Goal: Transaction & Acquisition: Purchase product/service

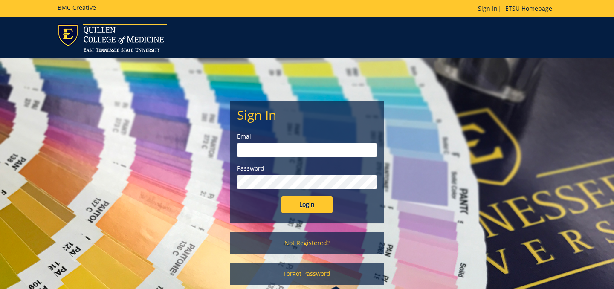
click at [305, 151] on input "email" at bounding box center [307, 150] width 140 height 15
type input "lukasm@etsu.edu"
click at [307, 202] on input "Login" at bounding box center [307, 204] width 51 height 17
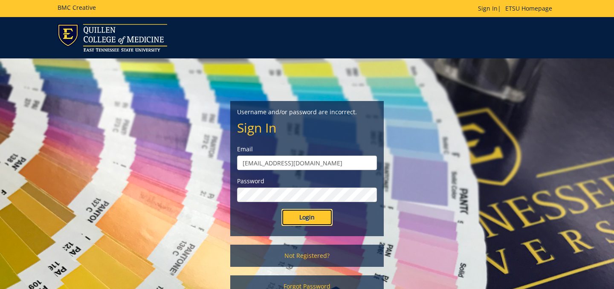
click at [301, 222] on input "Login" at bounding box center [307, 217] width 51 height 17
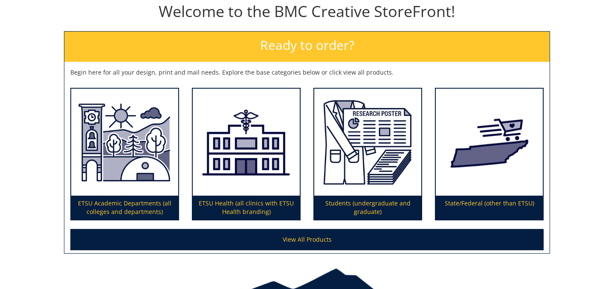
scroll to position [99, 0]
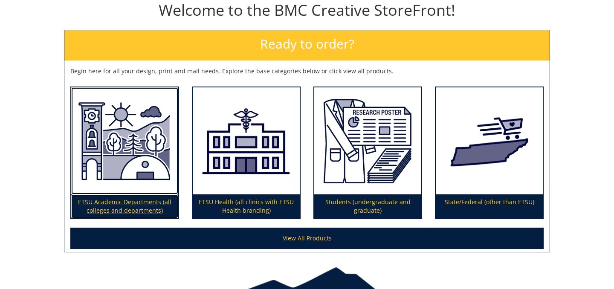
click at [127, 188] on img at bounding box center [124, 141] width 107 height 108
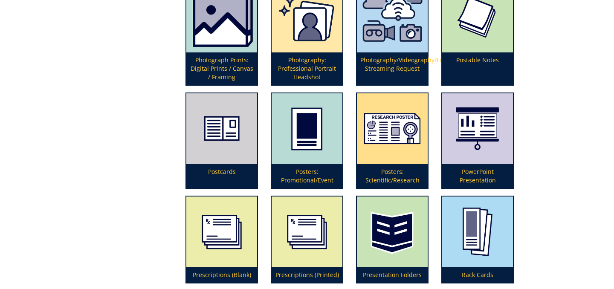
scroll to position [1934, 0]
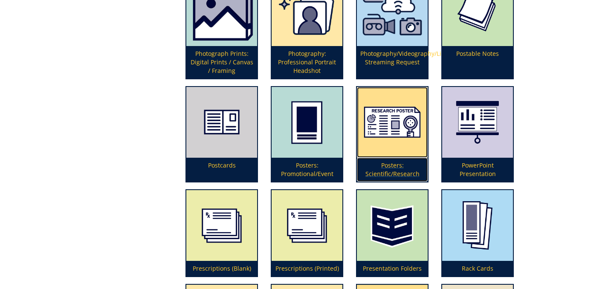
click at [400, 163] on p "Posters: Scientific/Research" at bounding box center [392, 170] width 71 height 24
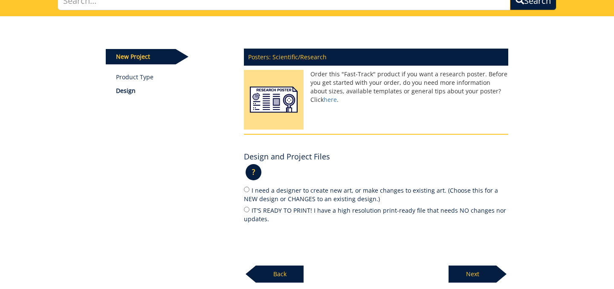
scroll to position [74, 0]
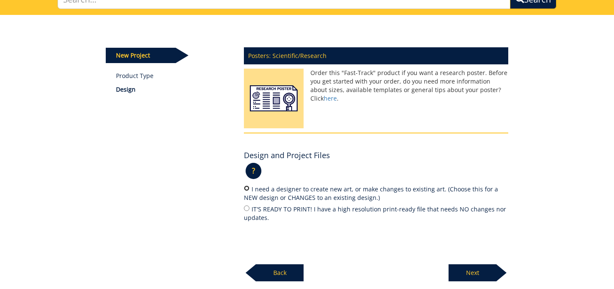
click at [245, 191] on input "I need a designer to create new art, or make changes to existing art. (Choose t…" at bounding box center [247, 189] width 6 height 6
radio input "true"
click at [474, 277] on p "Next" at bounding box center [473, 273] width 48 height 17
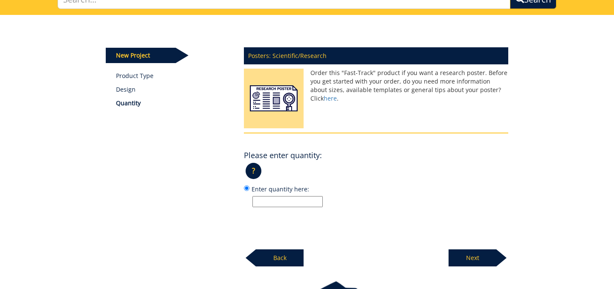
click at [273, 198] on input "Enter quantity here:" at bounding box center [288, 201] width 70 height 11
type input "1"
click at [479, 253] on p "Next" at bounding box center [473, 258] width 48 height 17
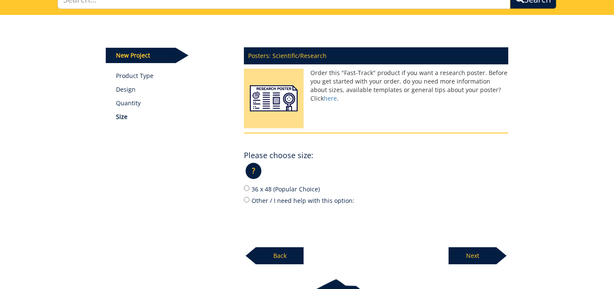
click at [244, 200] on div "Posters: Scientific/Research Order this "Fast-Track" product if you want a rese…" at bounding box center [376, 153] width 277 height 223
click at [246, 202] on input "Other / I need help with this option:" at bounding box center [247, 200] width 6 height 6
radio input "true"
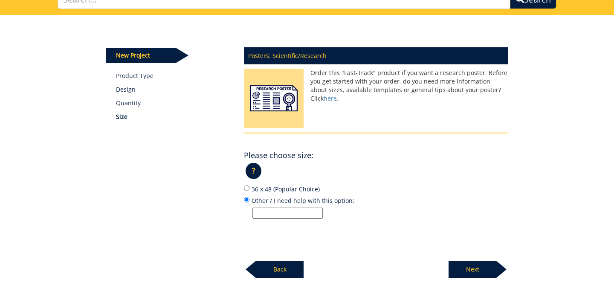
click at [273, 217] on input "Other / I need help with this option:" at bounding box center [288, 213] width 70 height 11
type input "40x60"
click at [478, 268] on p "Next" at bounding box center [473, 269] width 48 height 17
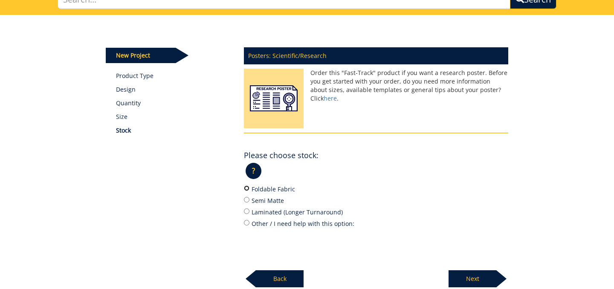
click at [245, 189] on input "Foldable Fabric" at bounding box center [247, 189] width 6 height 6
radio input "true"
click at [272, 279] on p "Back" at bounding box center [280, 279] width 48 height 17
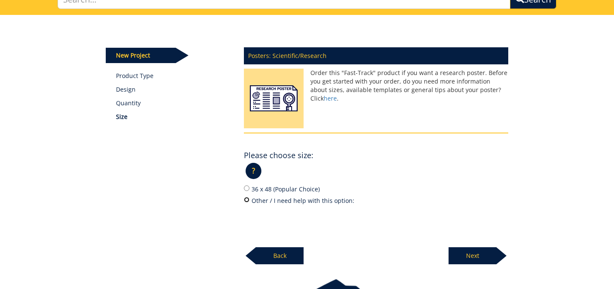
click at [248, 200] on input "Other / I need help with this option:" at bounding box center [247, 200] width 6 height 6
radio input "true"
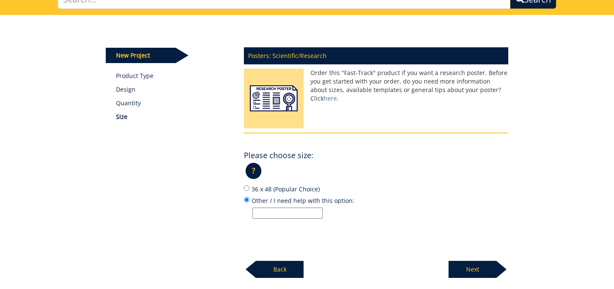
click at [266, 213] on input "Other / I need help with this option:" at bounding box center [288, 213] width 70 height 11
type input "40x60"
click at [477, 269] on p "Next" at bounding box center [473, 269] width 48 height 17
click at [470, 265] on p "Next" at bounding box center [473, 268] width 48 height 17
click at [484, 272] on p "Next" at bounding box center [473, 268] width 48 height 17
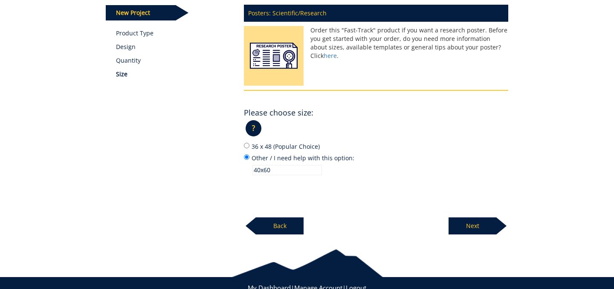
scroll to position [145, 0]
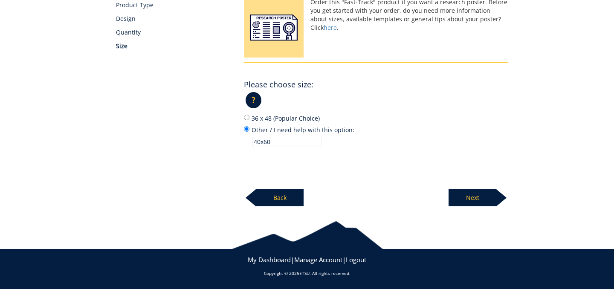
click at [471, 203] on p "Next" at bounding box center [473, 197] width 48 height 17
click at [478, 195] on p "Next" at bounding box center [473, 197] width 48 height 17
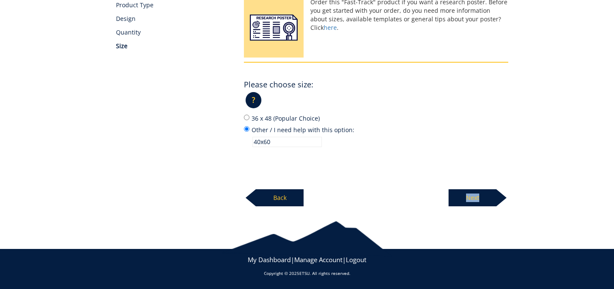
click at [478, 195] on p "Next" at bounding box center [473, 197] width 48 height 17
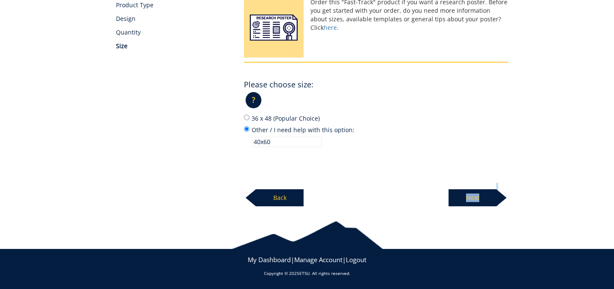
click at [478, 195] on p "Next" at bounding box center [473, 197] width 48 height 17
click at [375, 139] on p "40x60" at bounding box center [381, 142] width 256 height 10
click at [250, 132] on input "Other / I need help with this option: 40x60" at bounding box center [247, 129] width 6 height 6
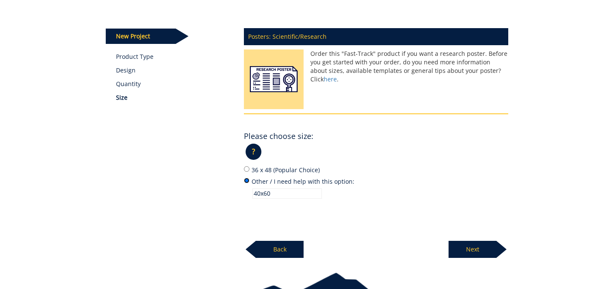
scroll to position [100, 0]
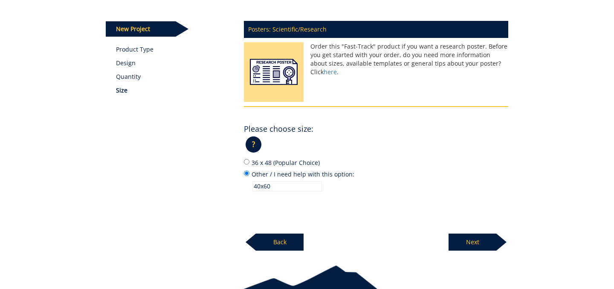
click at [285, 244] on p "Back" at bounding box center [280, 242] width 48 height 17
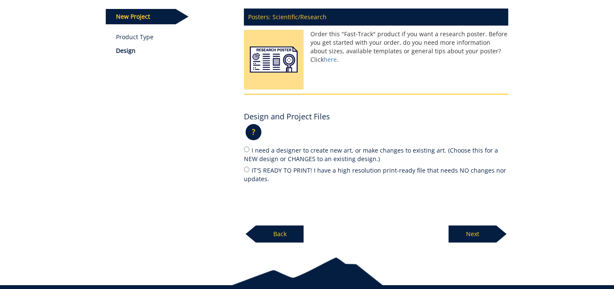
scroll to position [116, 0]
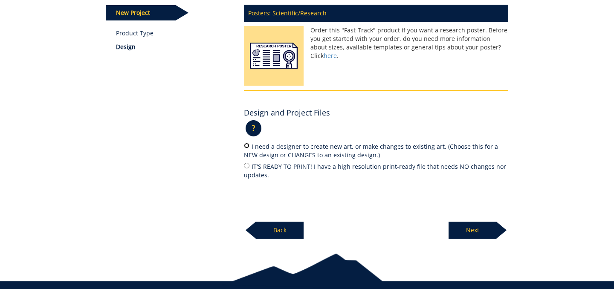
click at [247, 147] on input "I need a designer to create new art, or make changes to existing art. (Choose t…" at bounding box center [247, 146] width 6 height 6
radio input "true"
click at [473, 234] on p "Next" at bounding box center [473, 230] width 48 height 17
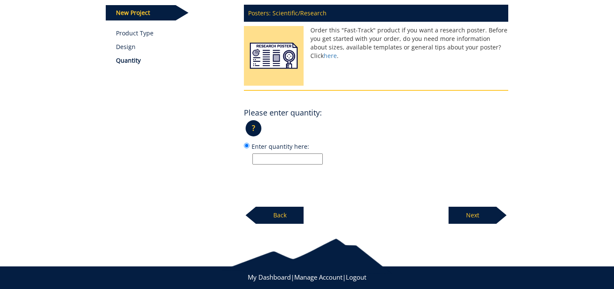
click at [287, 157] on input "Enter quantity here:" at bounding box center [288, 159] width 70 height 11
type input "1"
click at [475, 217] on p "Next" at bounding box center [473, 215] width 48 height 17
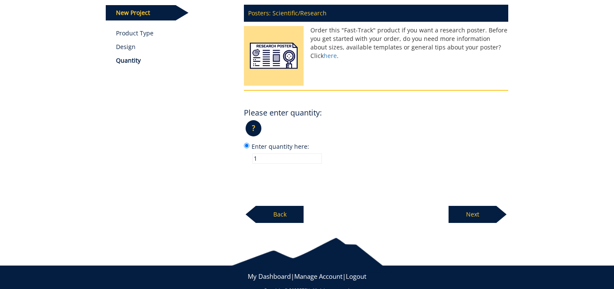
click at [470, 210] on p "Next" at bounding box center [473, 214] width 48 height 17
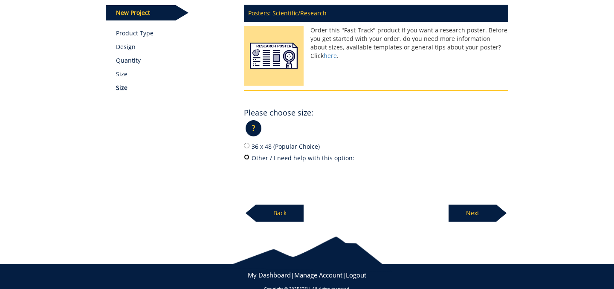
click at [247, 157] on input "Other / I need help with this option:" at bounding box center [247, 157] width 6 height 6
radio input "true"
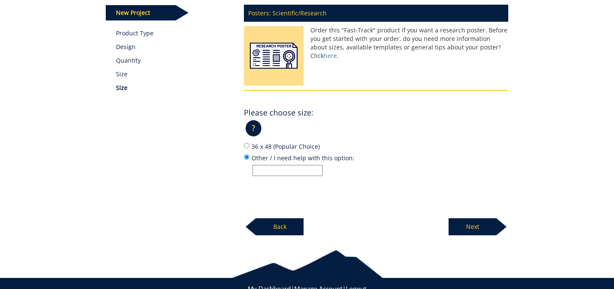
click at [270, 170] on input "Other / I need help with this option:" at bounding box center [288, 170] width 70 height 11
click at [260, 172] on input "40x60" at bounding box center [288, 170] width 70 height 11
click at [268, 171] on input "40 x60" at bounding box center [288, 170] width 70 height 11
click at [289, 172] on input "40 x 60" at bounding box center [288, 170] width 70 height 11
type input "40 x 60"
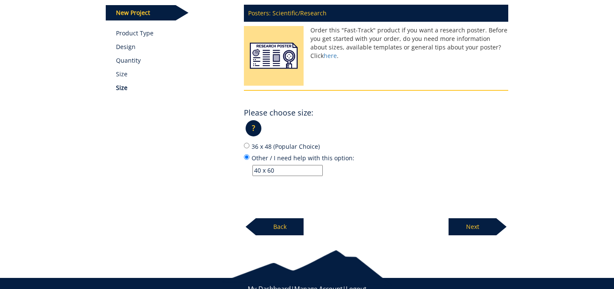
click at [481, 228] on p "Next" at bounding box center [473, 226] width 48 height 17
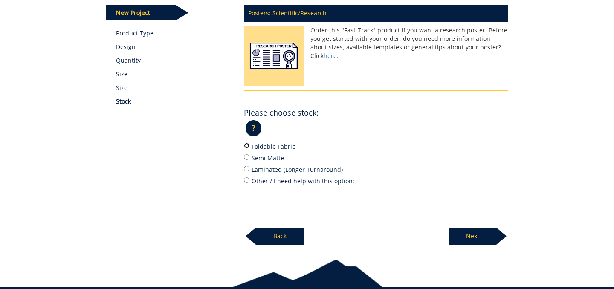
click at [248, 147] on input "Foldable Fabric" at bounding box center [247, 146] width 6 height 6
radio input "true"
click at [475, 231] on p "Next" at bounding box center [473, 236] width 48 height 17
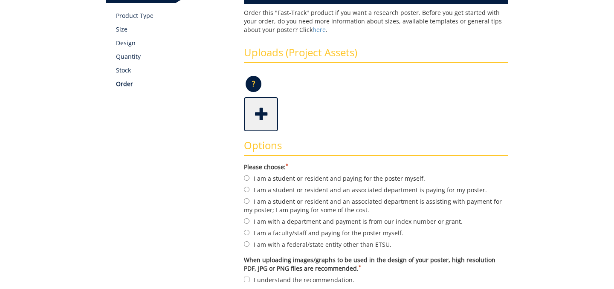
scroll to position [143, 0]
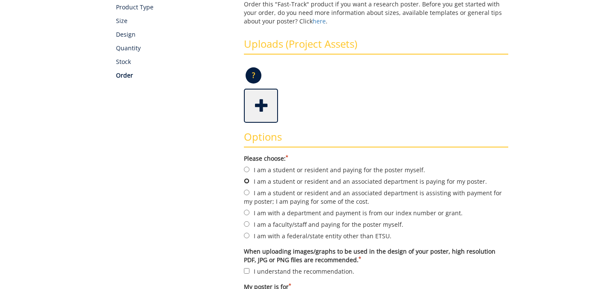
click at [245, 182] on input "I am a student or resident and an associated department is paying for my poster." at bounding box center [247, 181] width 6 height 6
radio input "true"
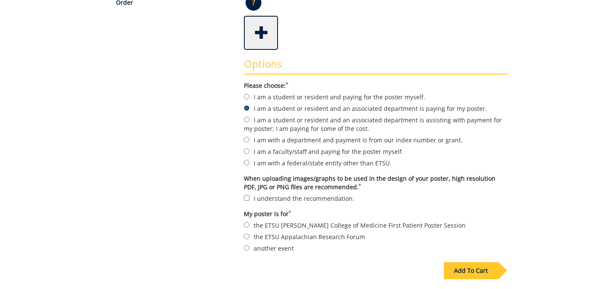
scroll to position [218, 0]
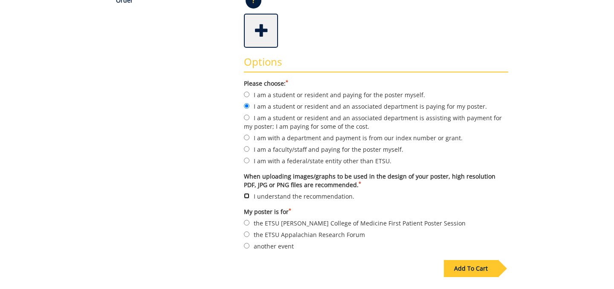
click at [246, 195] on input "I understand the recommendation." at bounding box center [247, 196] width 6 height 6
checkbox input "true"
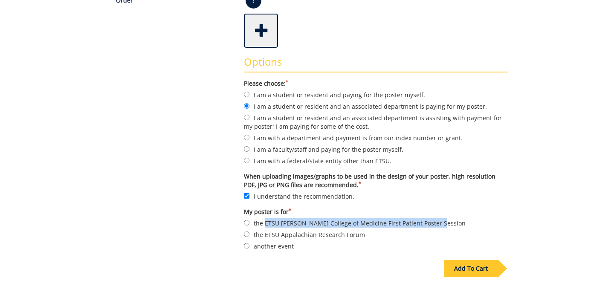
drag, startPoint x: 265, startPoint y: 223, endPoint x: 433, endPoint y: 223, distance: 167.7
click at [433, 223] on label "the ETSU Quillen College of Medicine First Patient Poster Session" at bounding box center [376, 222] width 265 height 9
copy label "ETSU Quillen College of Medicine First Patient Poster Session"
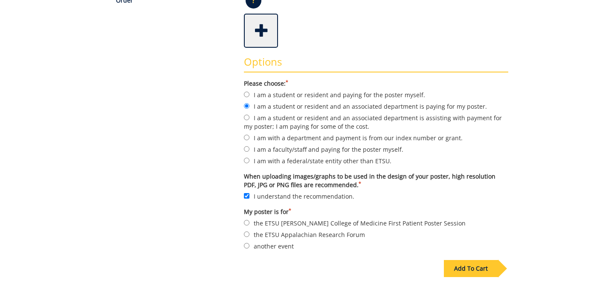
click at [416, 213] on label "My poster is for *" at bounding box center [376, 212] width 265 height 9
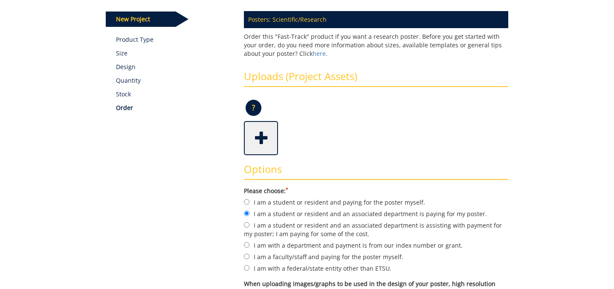
scroll to position [105, 0]
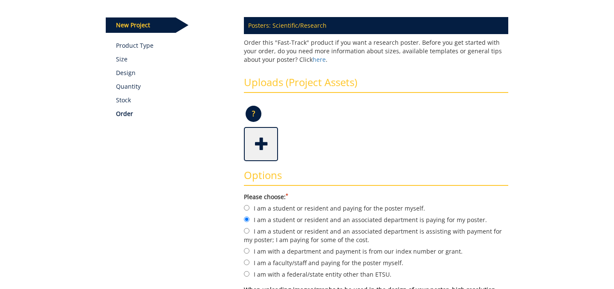
click at [266, 144] on span at bounding box center [262, 143] width 34 height 30
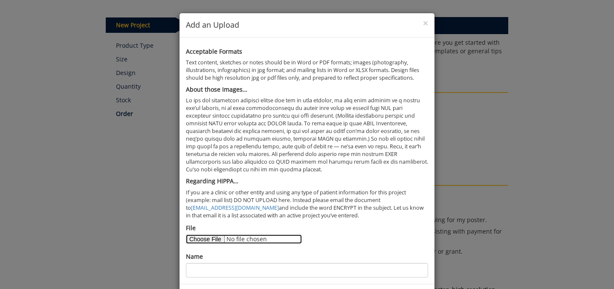
click at [202, 244] on input "File" at bounding box center [244, 239] width 116 height 9
type input "C:\fakepath\ETSU Peds poster presentation-2.pdf"
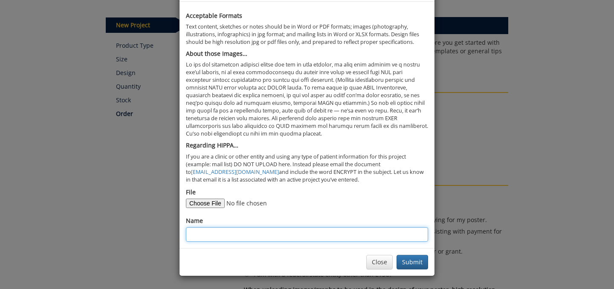
click at [268, 239] on input "Name" at bounding box center [307, 234] width 242 height 15
type input "Poster"
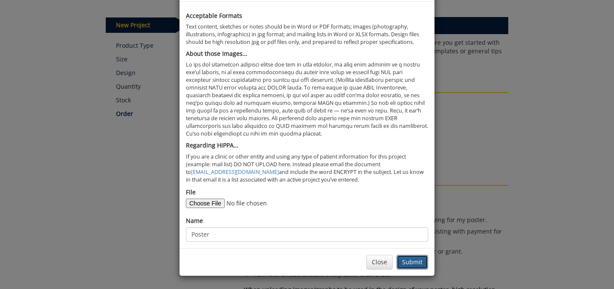
click at [421, 259] on button "Submit" at bounding box center [413, 262] width 32 height 15
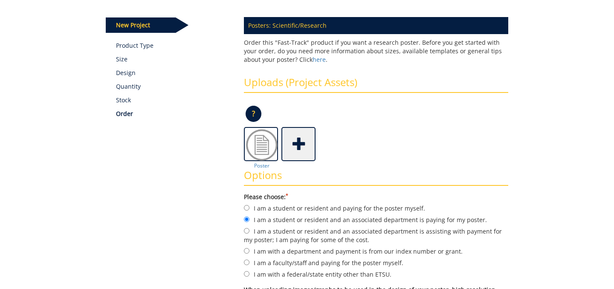
click at [296, 149] on span at bounding box center [299, 143] width 34 height 30
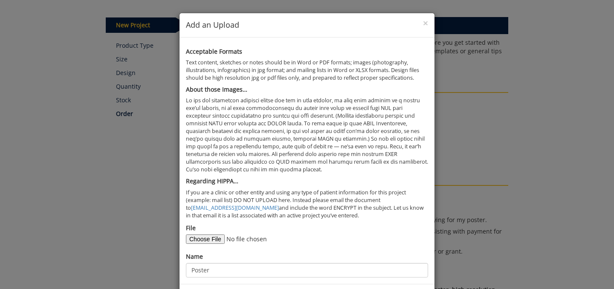
click at [530, 147] on div "× Add an Upload Acceptable Formats Text content, sketches or notes should be in…" at bounding box center [307, 144] width 614 height 289
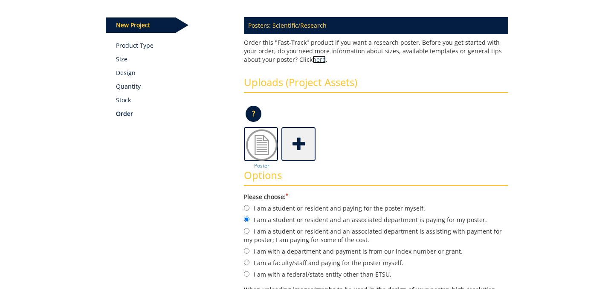
click at [313, 59] on link "here" at bounding box center [319, 59] width 13 height 8
click at [299, 148] on span at bounding box center [299, 143] width 34 height 30
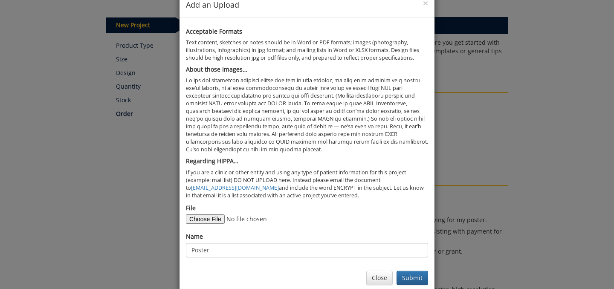
scroll to position [36, 0]
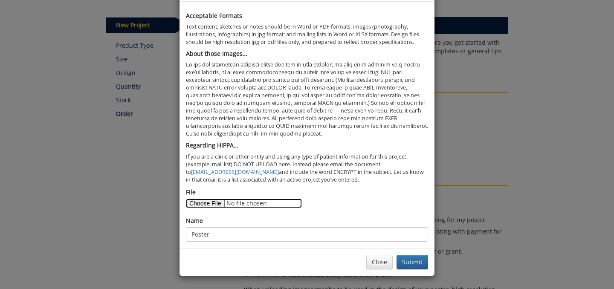
click at [193, 205] on input "File" at bounding box center [244, 203] width 116 height 9
type input "C:\fakepath\Final poster images.docx"
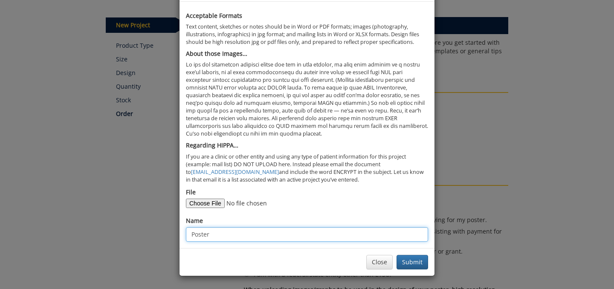
click at [283, 236] on input "Poster" at bounding box center [307, 234] width 242 height 15
click at [192, 236] on input "Poster images" at bounding box center [307, 234] width 242 height 15
type input "2 Poster images"
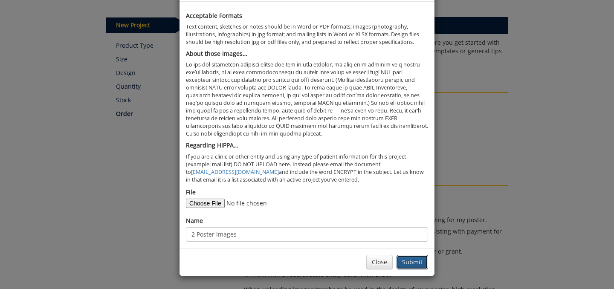
click at [407, 261] on button "Submit" at bounding box center [413, 262] width 32 height 15
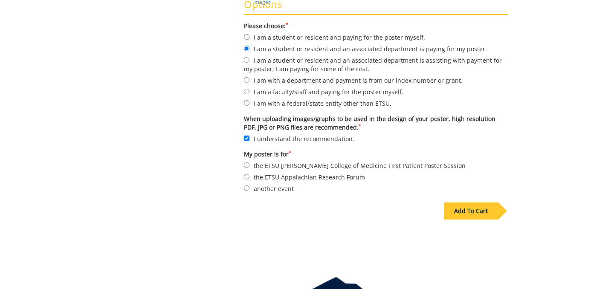
scroll to position [285, 0]
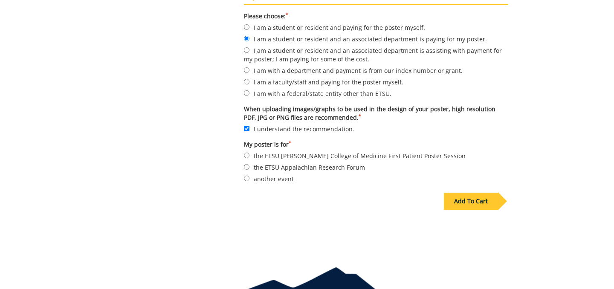
click at [471, 200] on div "Add To Cart" at bounding box center [471, 201] width 54 height 17
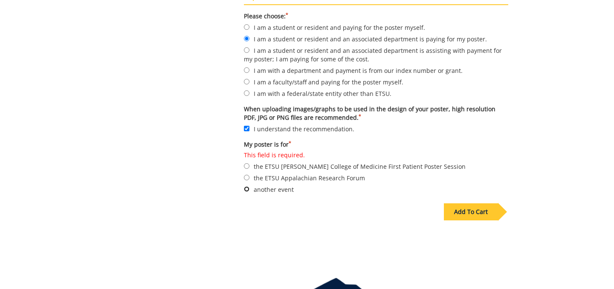
click at [250, 189] on input "another event" at bounding box center [247, 189] width 6 height 6
radio input "true"
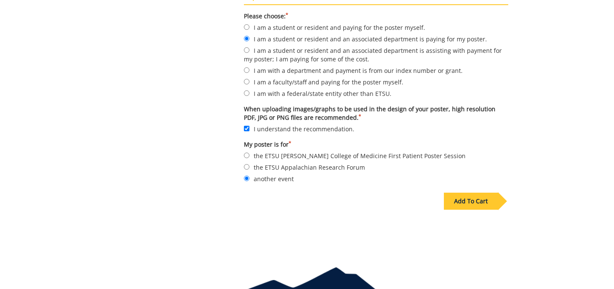
click at [476, 202] on div "Add To Cart" at bounding box center [471, 201] width 54 height 17
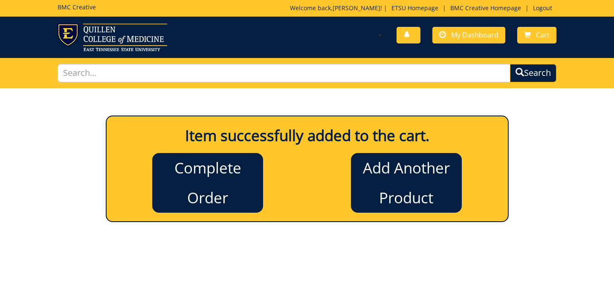
scroll to position [0, 0]
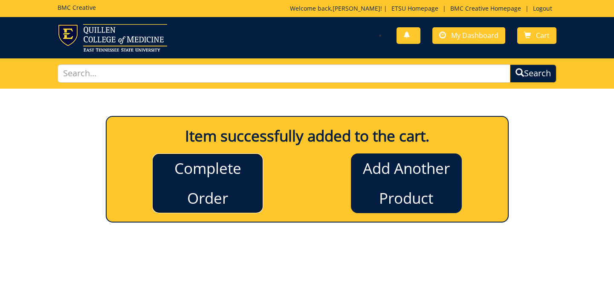
click at [218, 193] on link "Complete Order" at bounding box center [207, 184] width 111 height 60
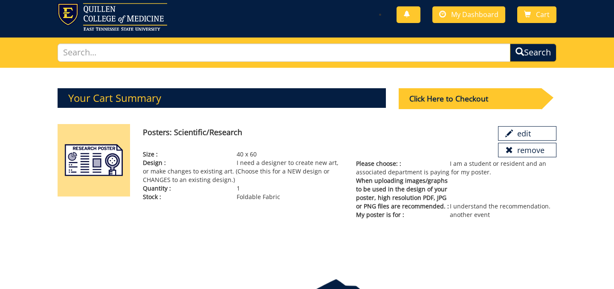
scroll to position [15, 0]
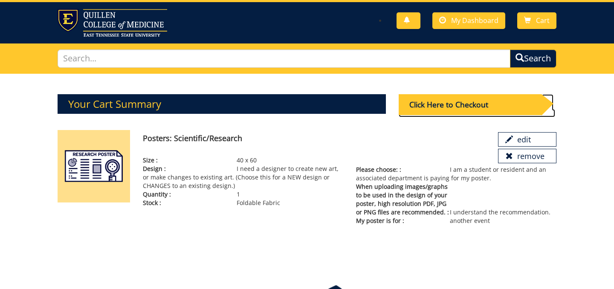
click at [452, 108] on div "Click Here to Checkout" at bounding box center [470, 104] width 143 height 21
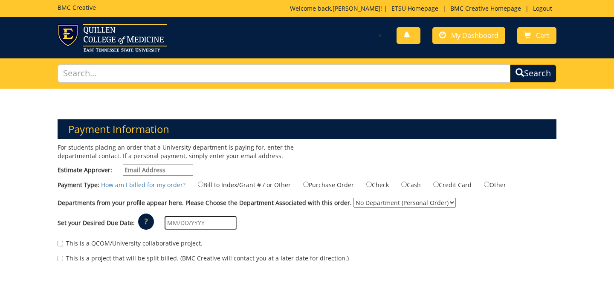
click at [161, 169] on input "Estimate Approver:" at bounding box center [158, 170] width 70 height 11
type input "[EMAIL_ADDRESS][DOMAIN_NAME]"
type input "[STREET_ADDRESS]"
type input "Apt 214"
type input "[GEOGRAPHIC_DATA]"
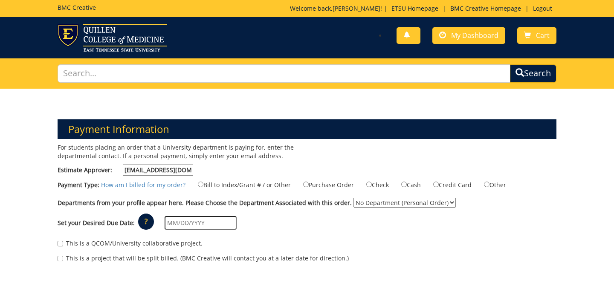
type input "37604"
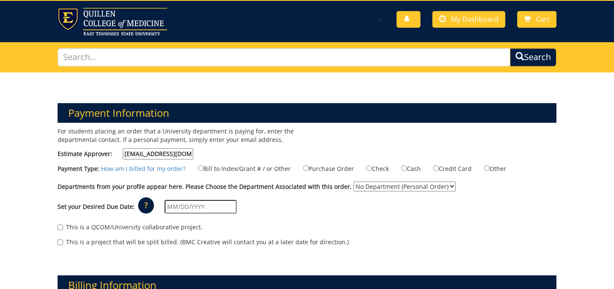
scroll to position [17, 0]
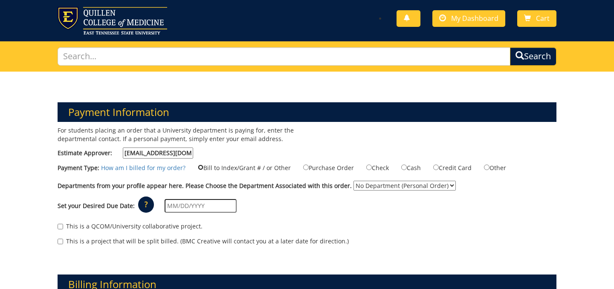
click at [202, 168] on input "Bill to Index/Grant # / or Other" at bounding box center [201, 168] width 6 height 6
radio input "true"
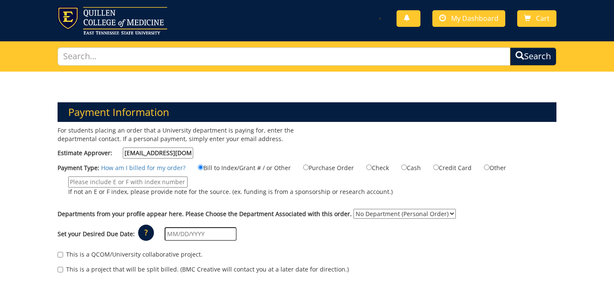
click at [493, 167] on label "Other" at bounding box center [490, 167] width 33 height 9
click at [490, 167] on input "Other" at bounding box center [487, 168] width 6 height 6
radio input "true"
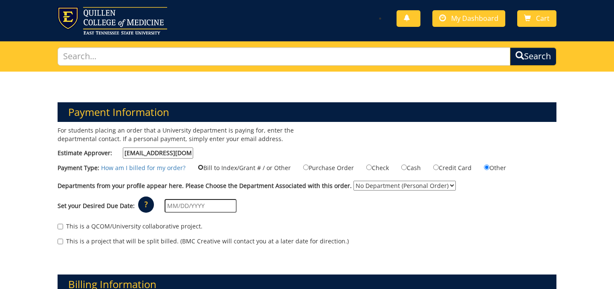
click at [200, 166] on input "Bill to Index/Grant # / or Other" at bounding box center [201, 168] width 6 height 6
radio input "true"
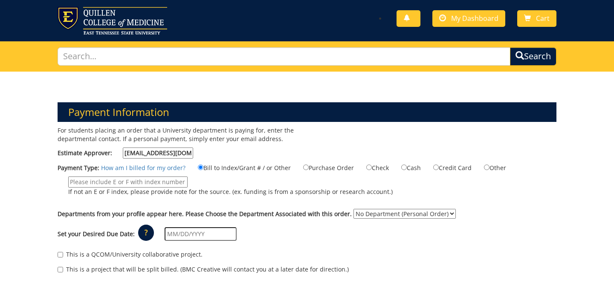
select select "217"
click option "ETSU Health - Pediatrics (MEAC)" at bounding box center [0, 0] width 0 height 0
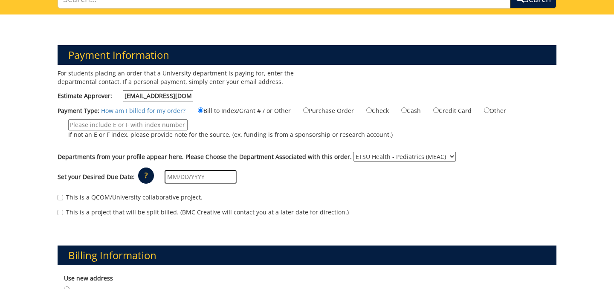
scroll to position [76, 0]
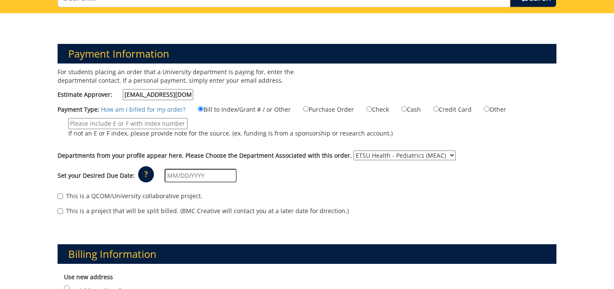
click at [186, 177] on input "text" at bounding box center [201, 176] width 72 height 14
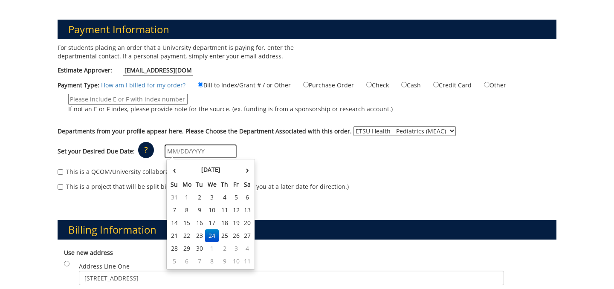
scroll to position [102, 0]
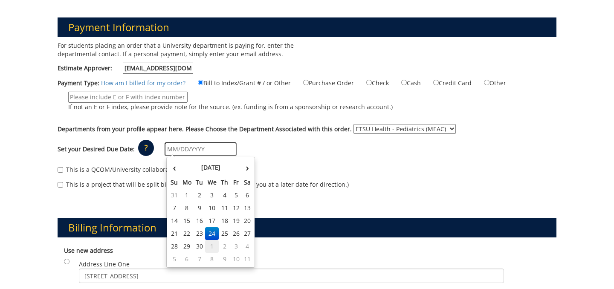
click at [212, 244] on td "1" at bounding box center [212, 246] width 14 height 13
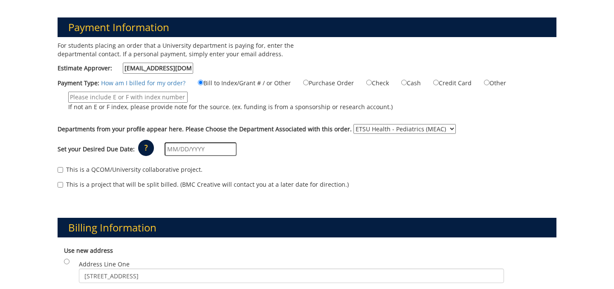
type input "[DATE]"
click at [61, 170] on input "This is a QCOM/University collaborative project." at bounding box center [61, 170] width 6 height 6
checkbox input "true"
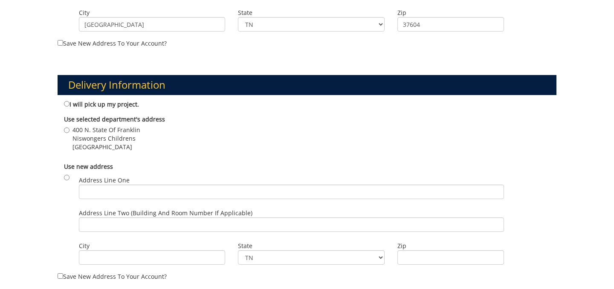
scroll to position [432, 0]
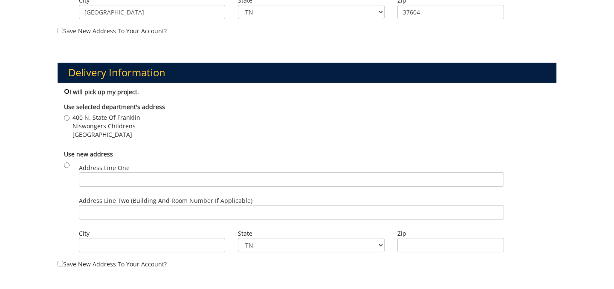
click at [66, 91] on input "I will pick up my project." at bounding box center [67, 92] width 6 height 6
radio input "true"
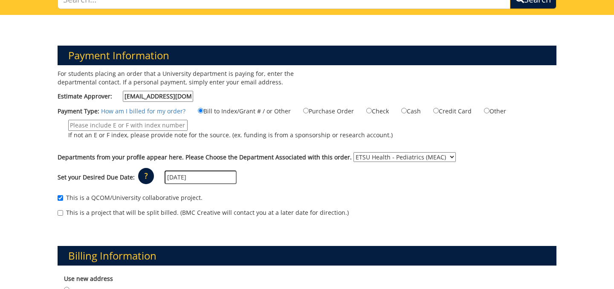
scroll to position [73, 0]
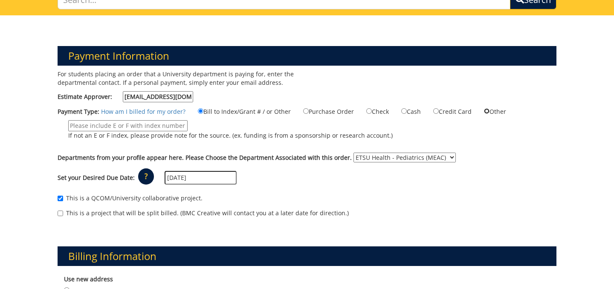
click at [488, 111] on input "Other" at bounding box center [487, 111] width 6 height 6
radio input "true"
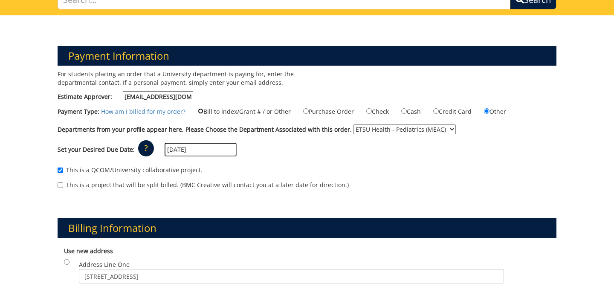
click at [201, 113] on input "Bill to Index/Grant # / or Other" at bounding box center [201, 111] width 6 height 6
radio input "true"
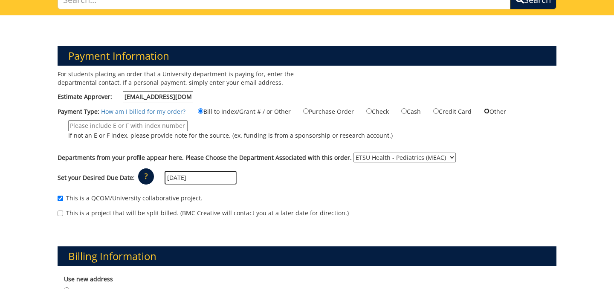
click at [489, 112] on input "Other" at bounding box center [487, 111] width 6 height 6
radio input "true"
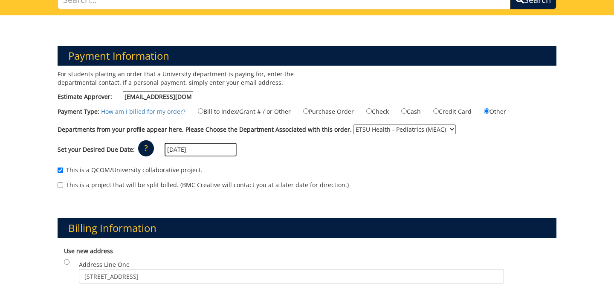
click option "ETSU Health - Pediatrics (MEAC)" at bounding box center [0, 0] width 0 height 0
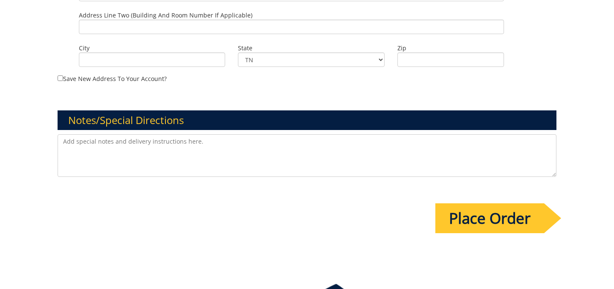
scroll to position [591, 0]
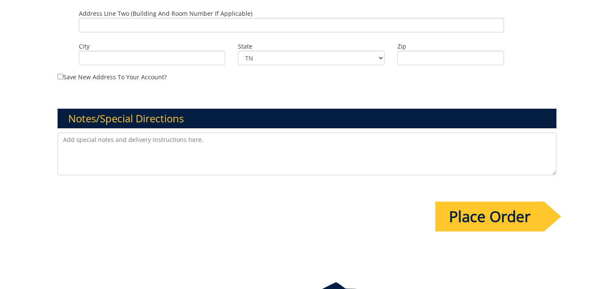
click at [471, 218] on input "Place Order" at bounding box center [490, 217] width 109 height 30
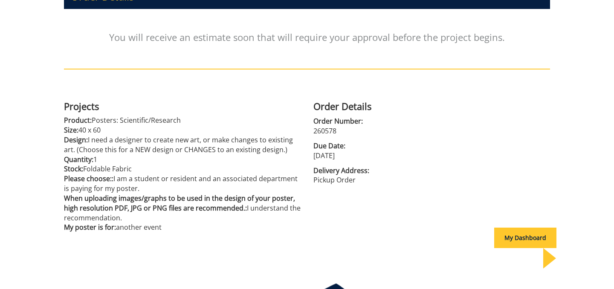
scroll to position [132, 0]
